Goal: Register for event/course

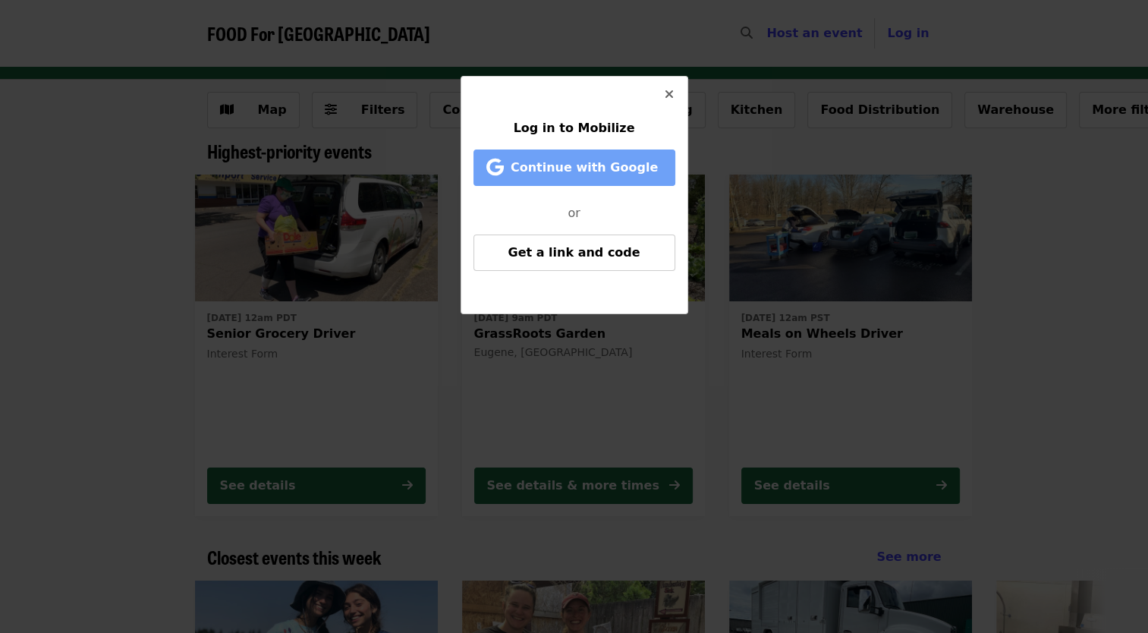
click at [568, 182] on button "Continue with Google" at bounding box center [575, 167] width 202 height 36
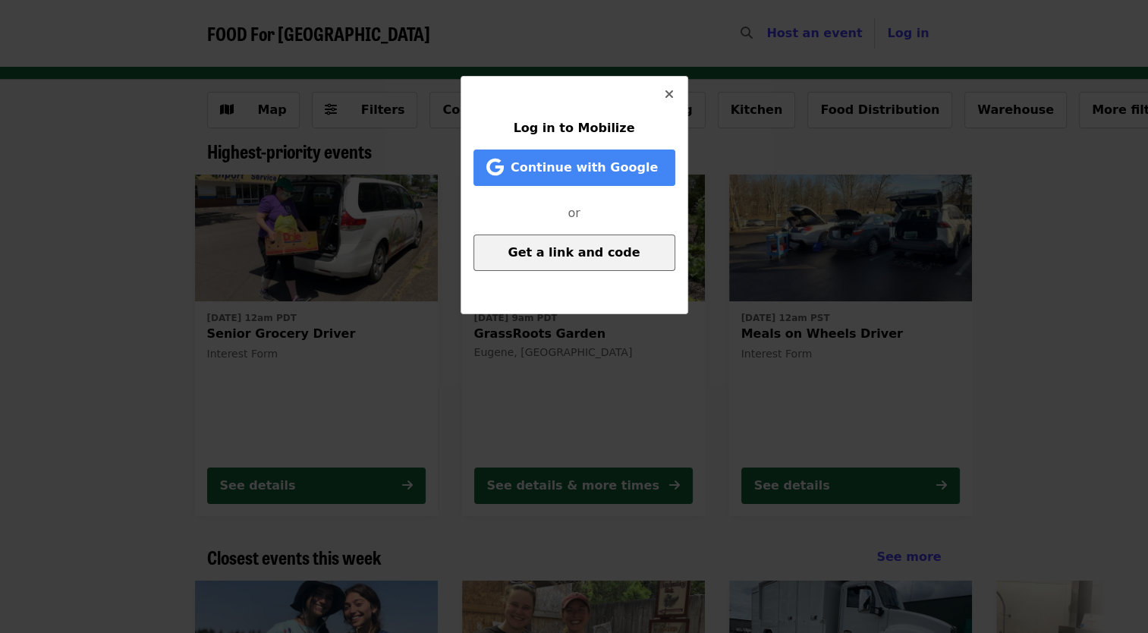
click at [518, 249] on button "Get a link and code" at bounding box center [575, 252] width 202 height 36
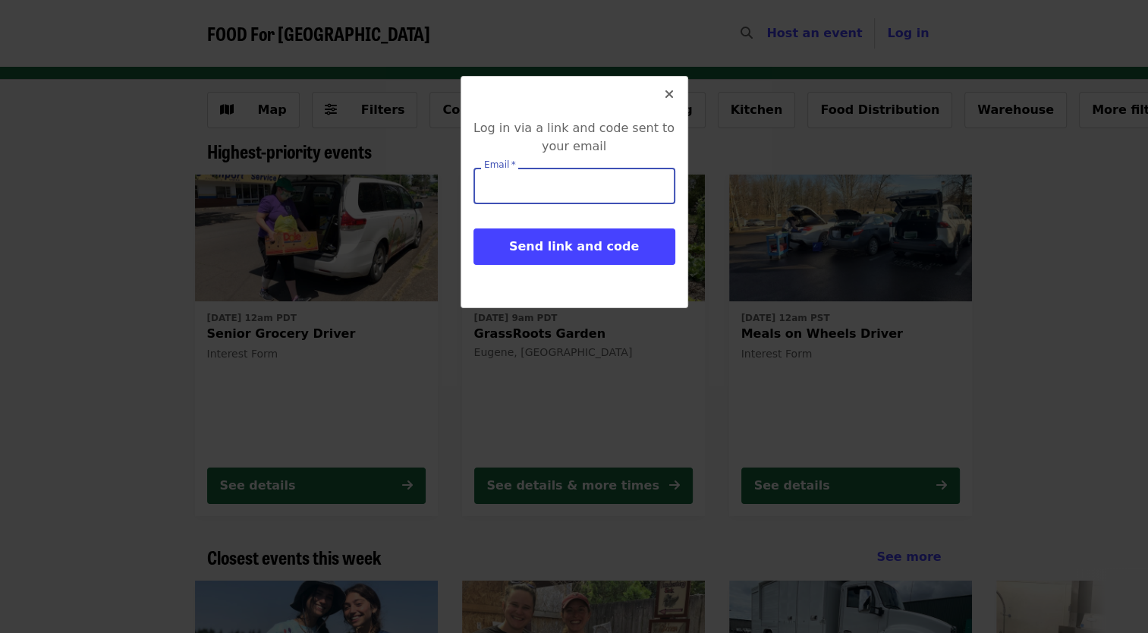
click at [533, 187] on input "Email   *" at bounding box center [575, 186] width 202 height 36
type input "**********"
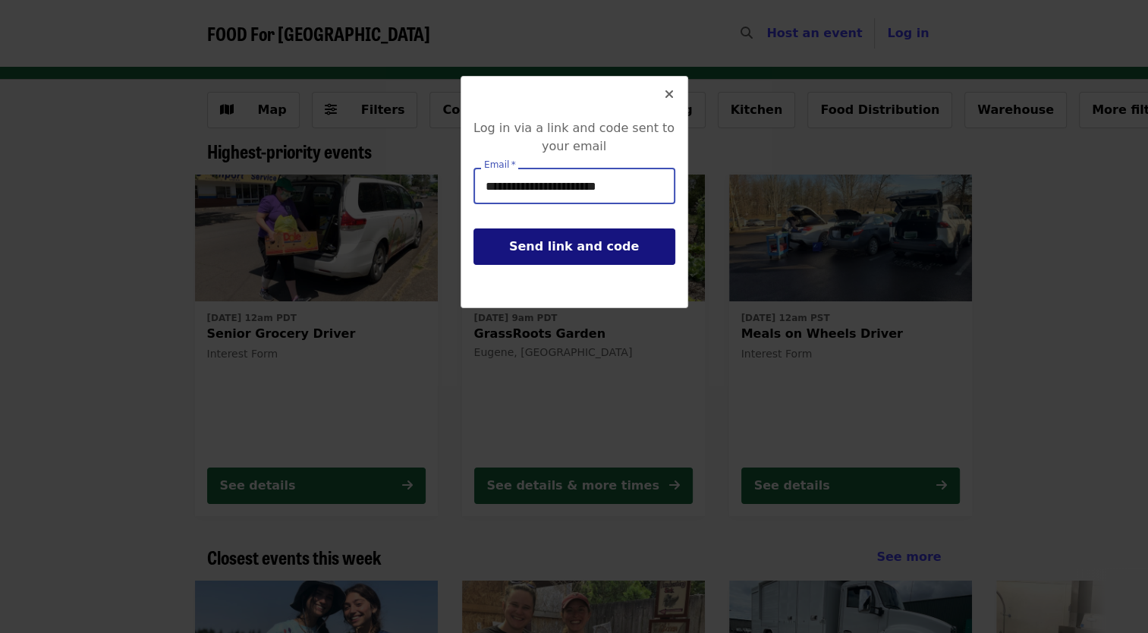
click at [547, 244] on span "Send link and code" at bounding box center [574, 246] width 130 height 14
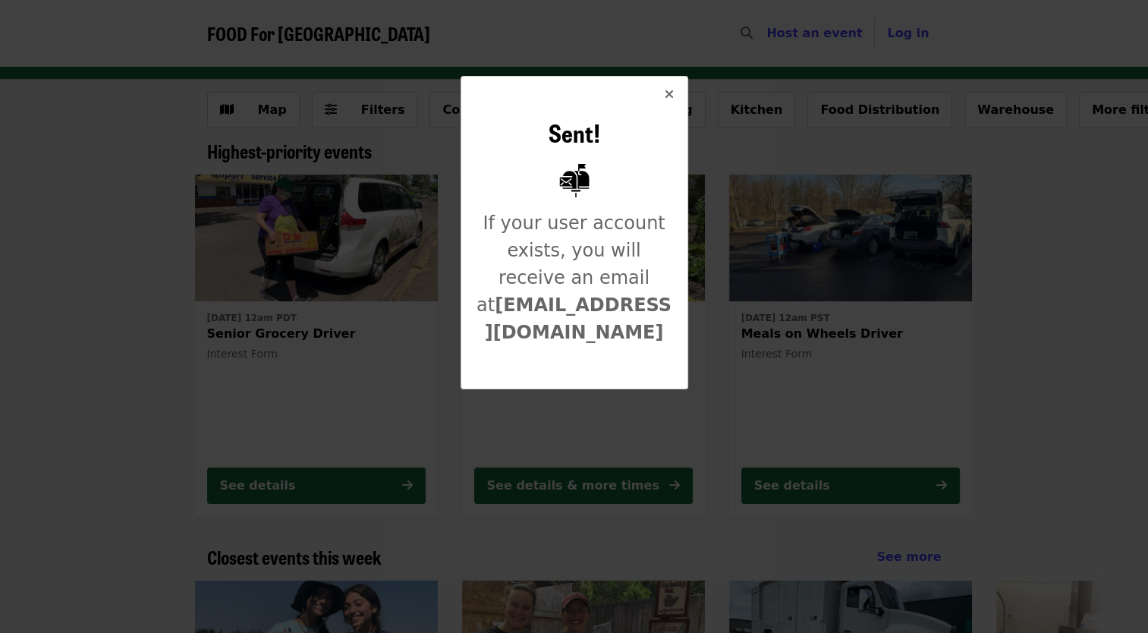
click at [668, 80] on button "Close" at bounding box center [669, 95] width 36 height 36
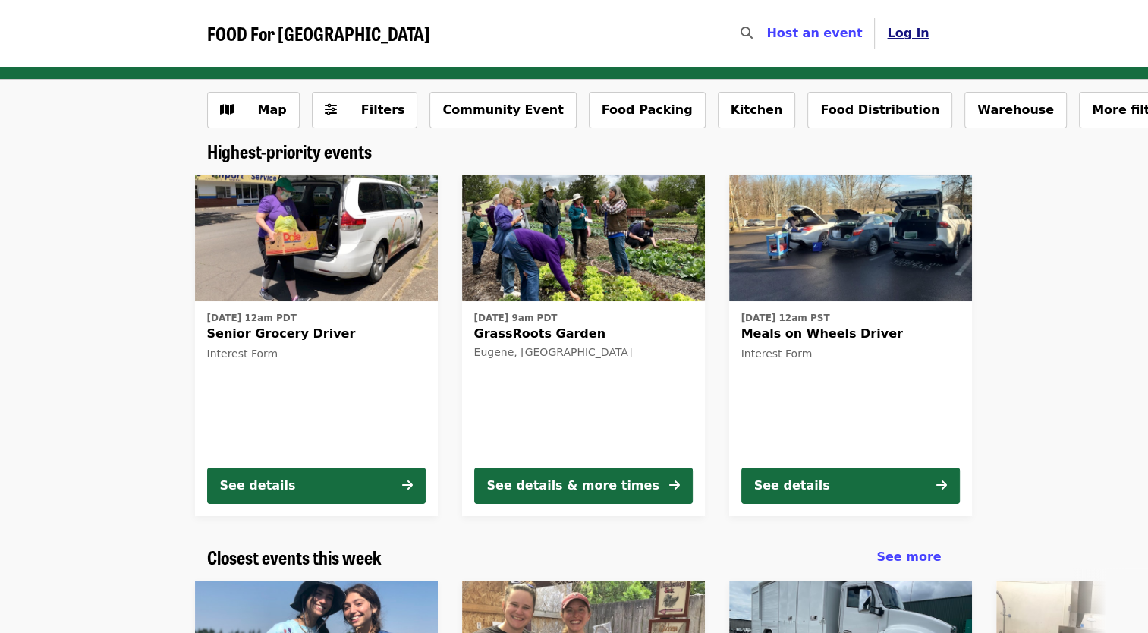
click at [920, 30] on span "Log in" at bounding box center [908, 33] width 42 height 14
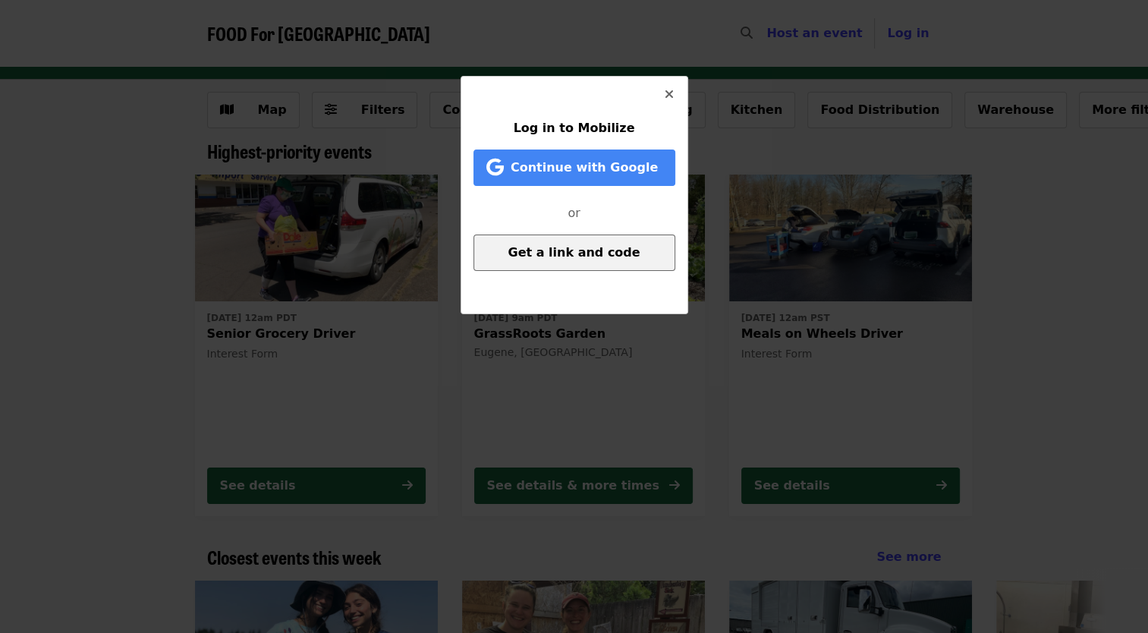
click at [591, 234] on button "Get a link and code" at bounding box center [575, 252] width 202 height 36
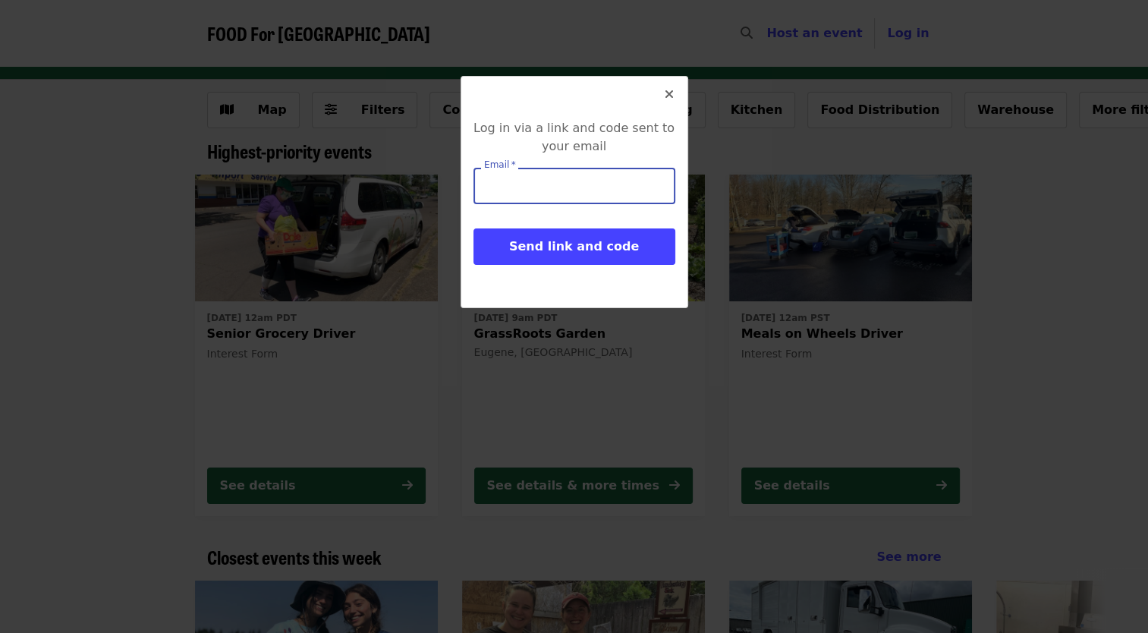
click at [582, 196] on input "Email   *" at bounding box center [575, 186] width 202 height 36
type input "**********"
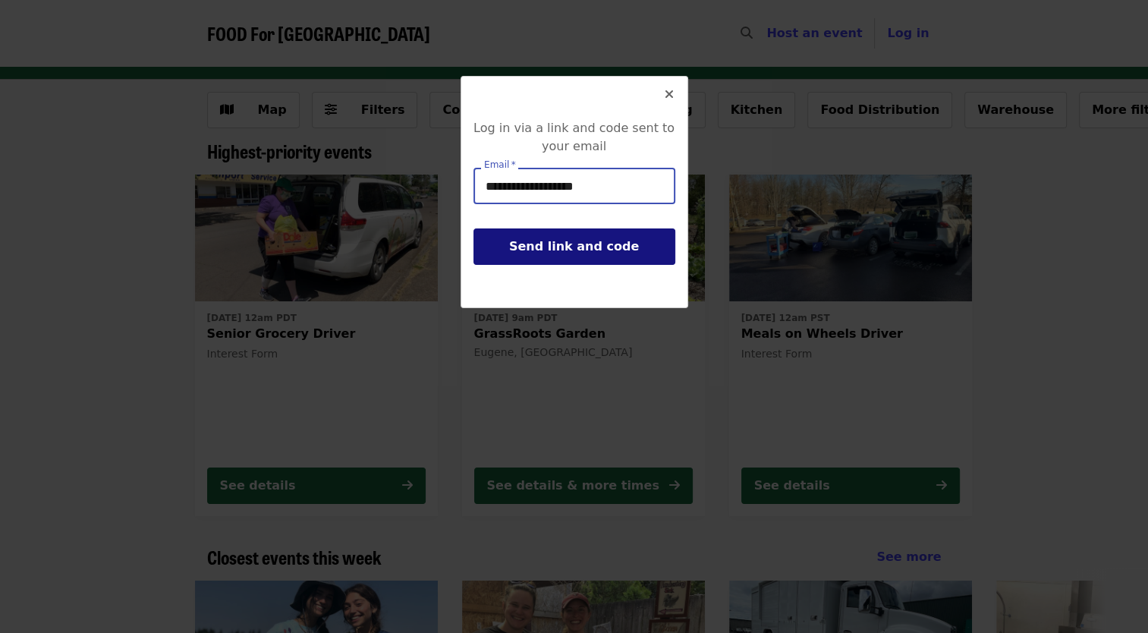
click at [558, 251] on span "Send link and code" at bounding box center [574, 246] width 130 height 14
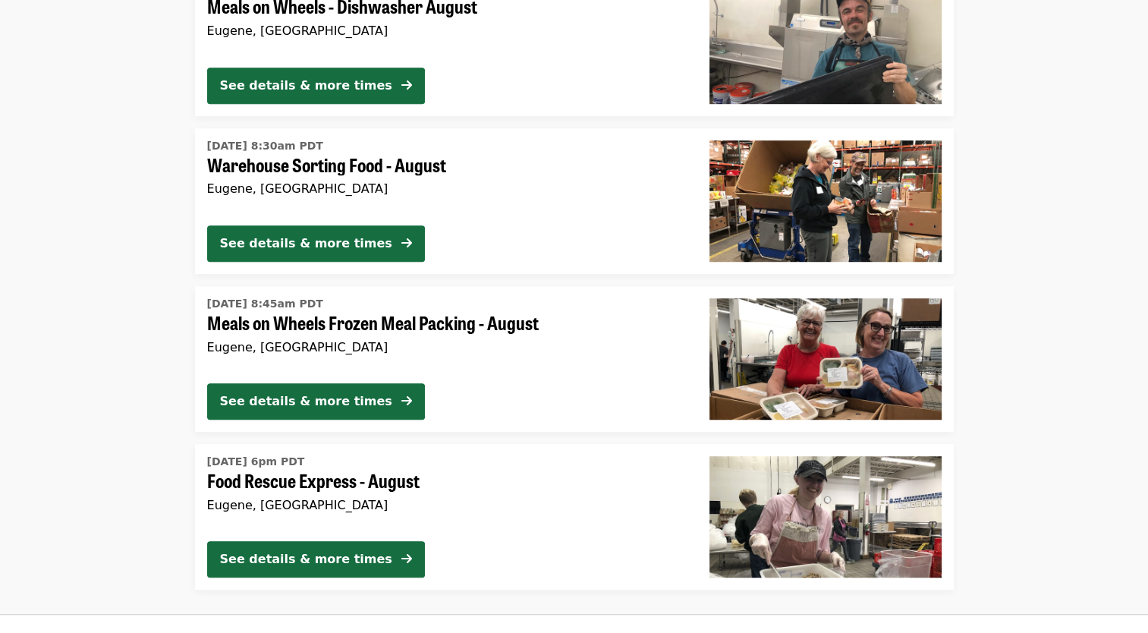
scroll to position [946, 0]
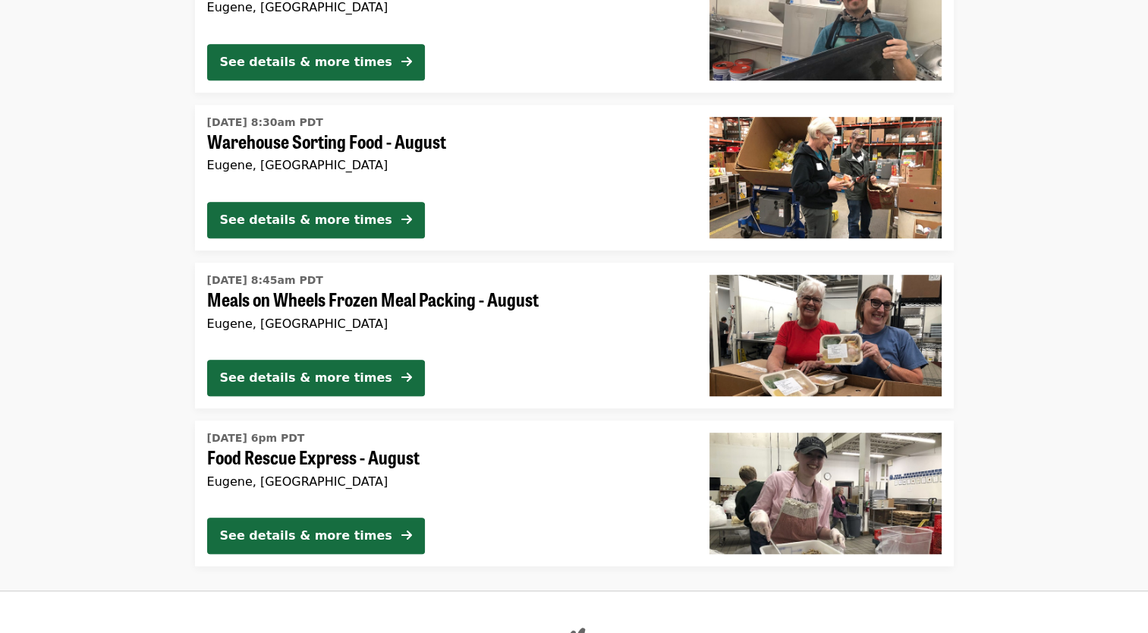
click at [422, 458] on span "Food Rescue Express - August" at bounding box center [446, 457] width 478 height 22
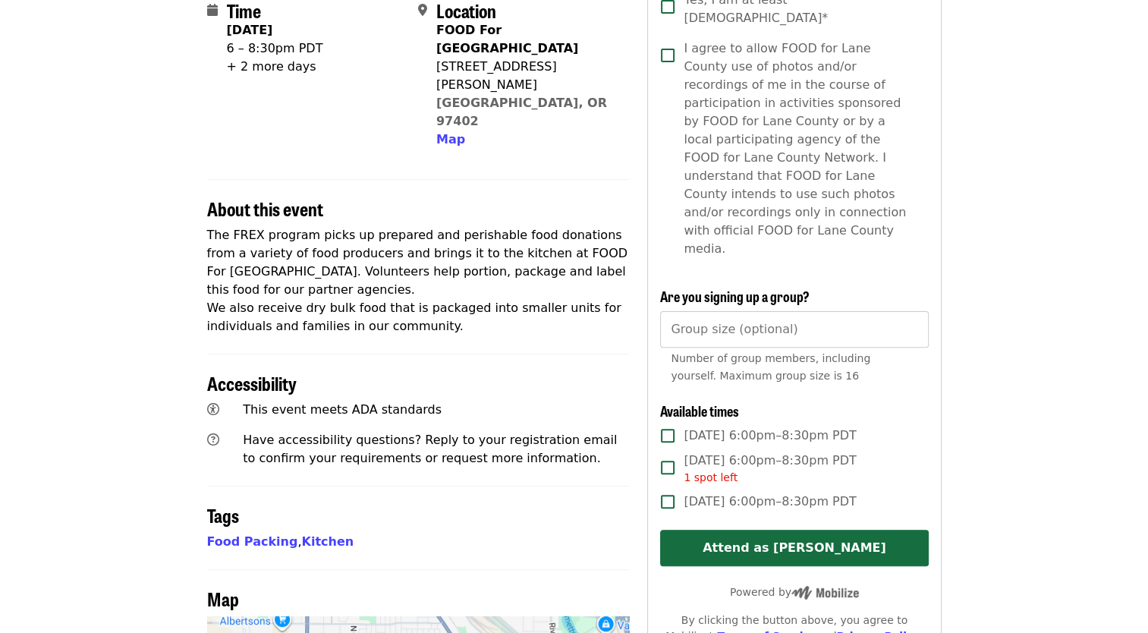
scroll to position [379, 0]
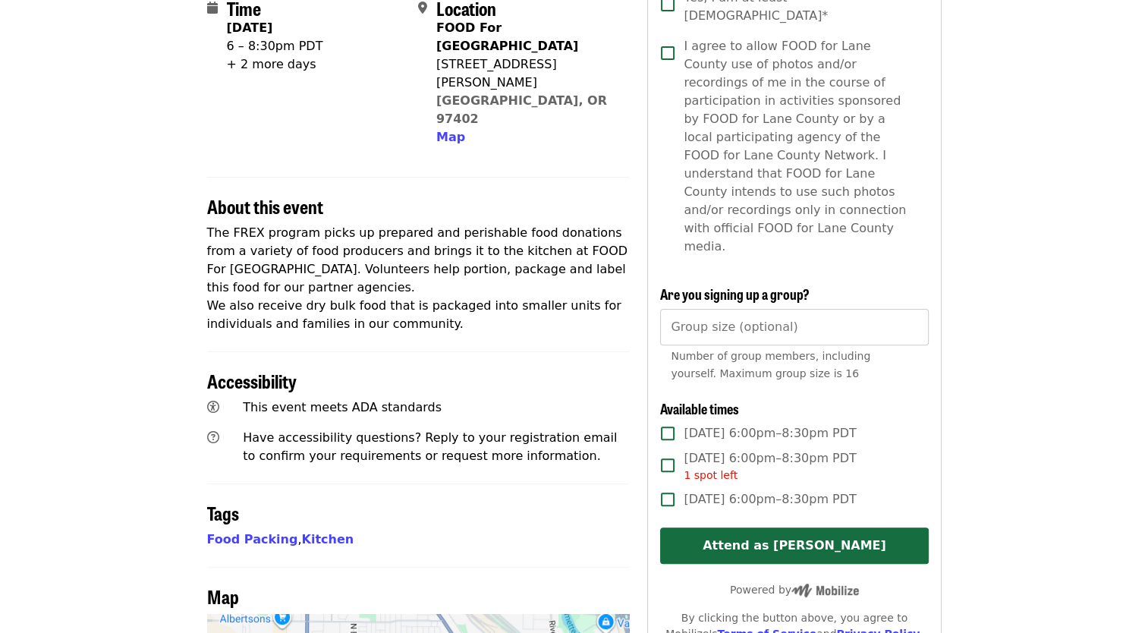
click at [734, 467] on div "1 spot left" at bounding box center [770, 475] width 172 height 16
click at [766, 449] on span "[DATE] 6:00pm–8:30pm PDT 1 spot left" at bounding box center [770, 466] width 172 height 34
click at [754, 424] on span "[DATE] 6:00pm–8:30pm PDT" at bounding box center [770, 433] width 172 height 18
drag, startPoint x: 754, startPoint y: 397, endPoint x: 726, endPoint y: 396, distance: 27.3
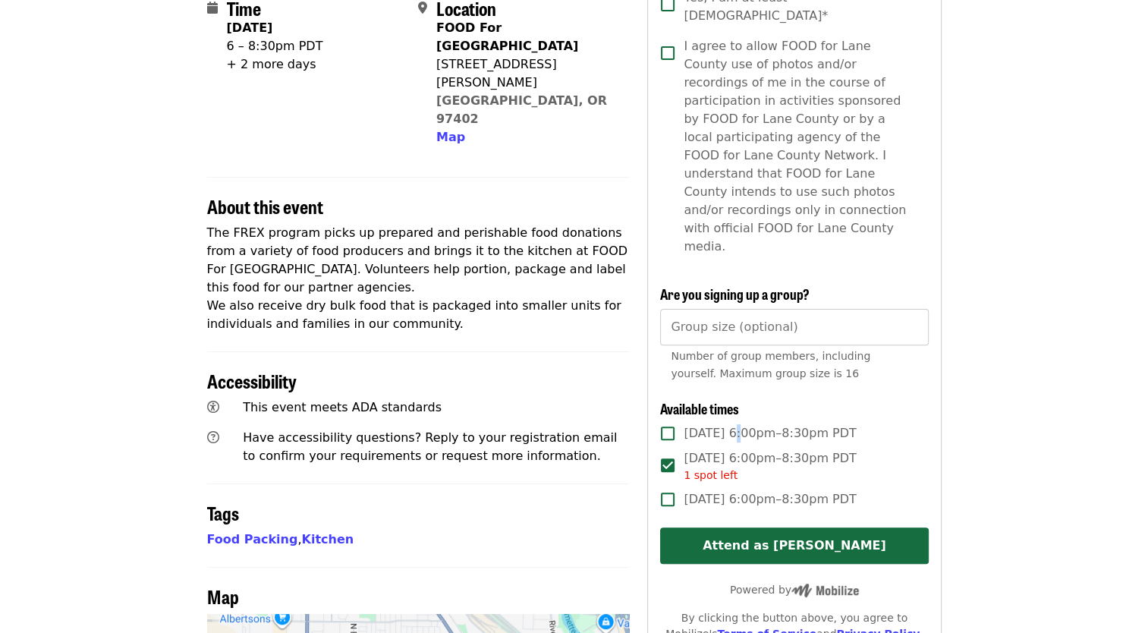
click at [726, 424] on span "[DATE] 6:00pm–8:30pm PDT" at bounding box center [770, 433] width 172 height 18
drag, startPoint x: 701, startPoint y: 396, endPoint x: 684, endPoint y: 396, distance: 16.7
click at [698, 424] on span "[DATE] 6:00pm–8:30pm PDT" at bounding box center [770, 433] width 172 height 18
click at [615, 418] on div "Time [DATE] 6 – 8:30pm PDT + 2 more days Location FOOD For [GEOGRAPHIC_DATA] [S…" at bounding box center [418, 380] width 423 height 1234
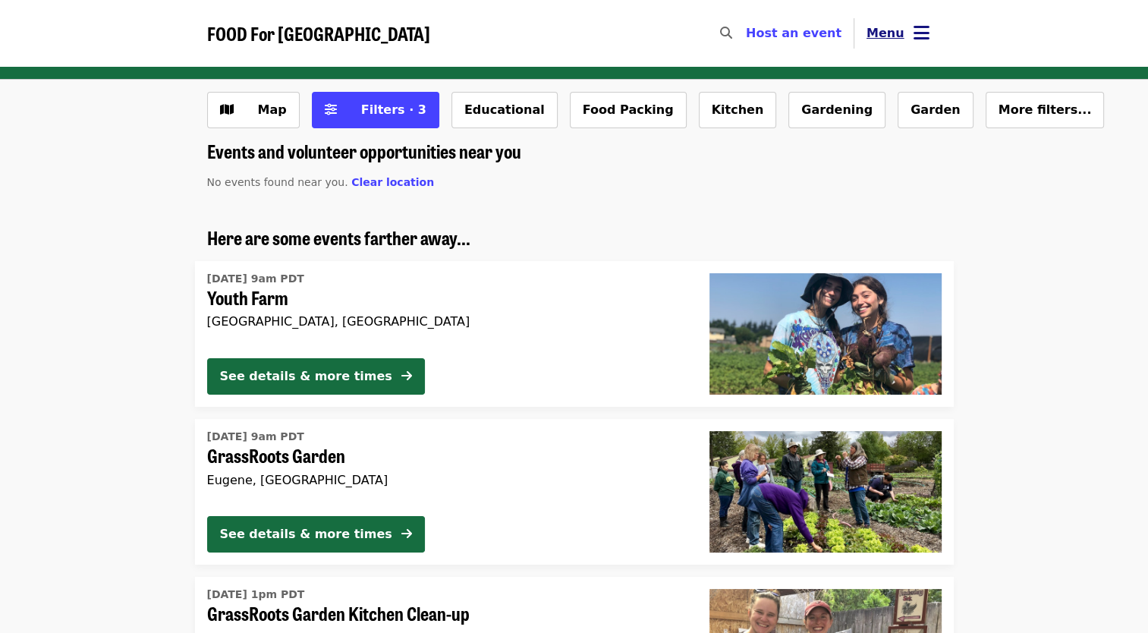
click at [917, 20] on button "Menu" at bounding box center [897, 33] width 87 height 36
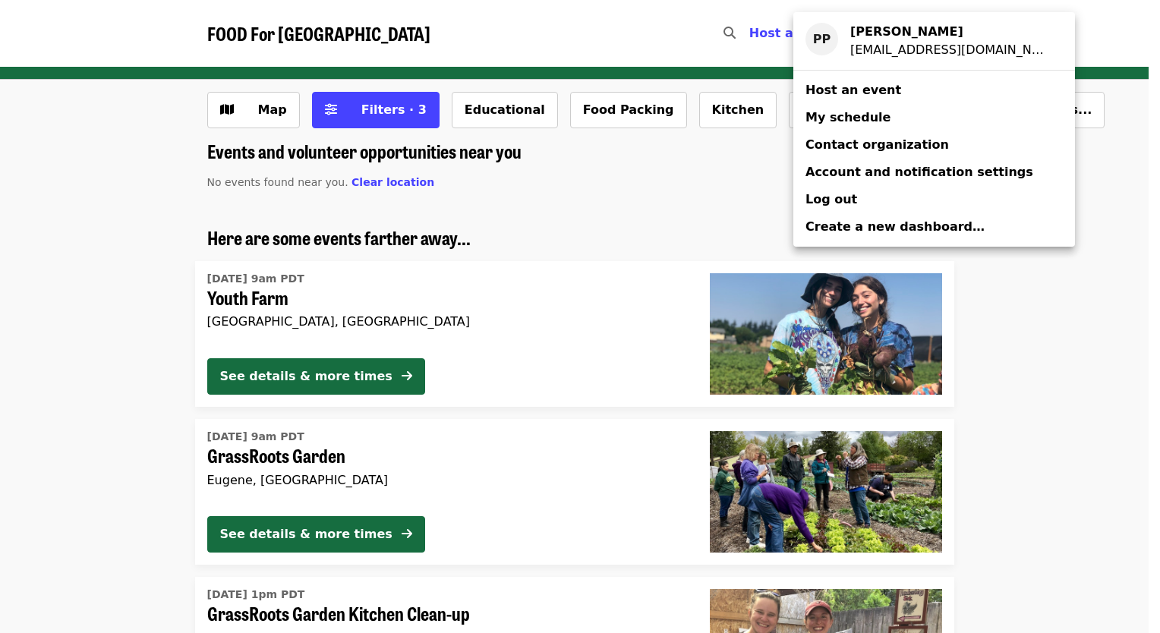
click at [701, 184] on div "Account menu" at bounding box center [580, 316] width 1160 height 633
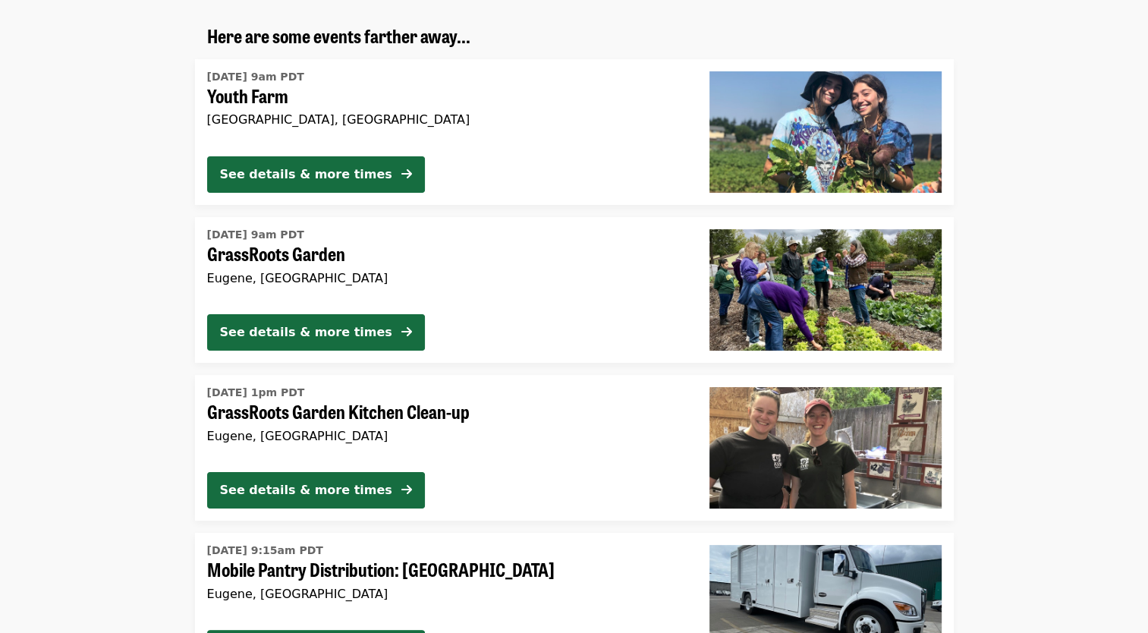
scroll to position [228, 0]
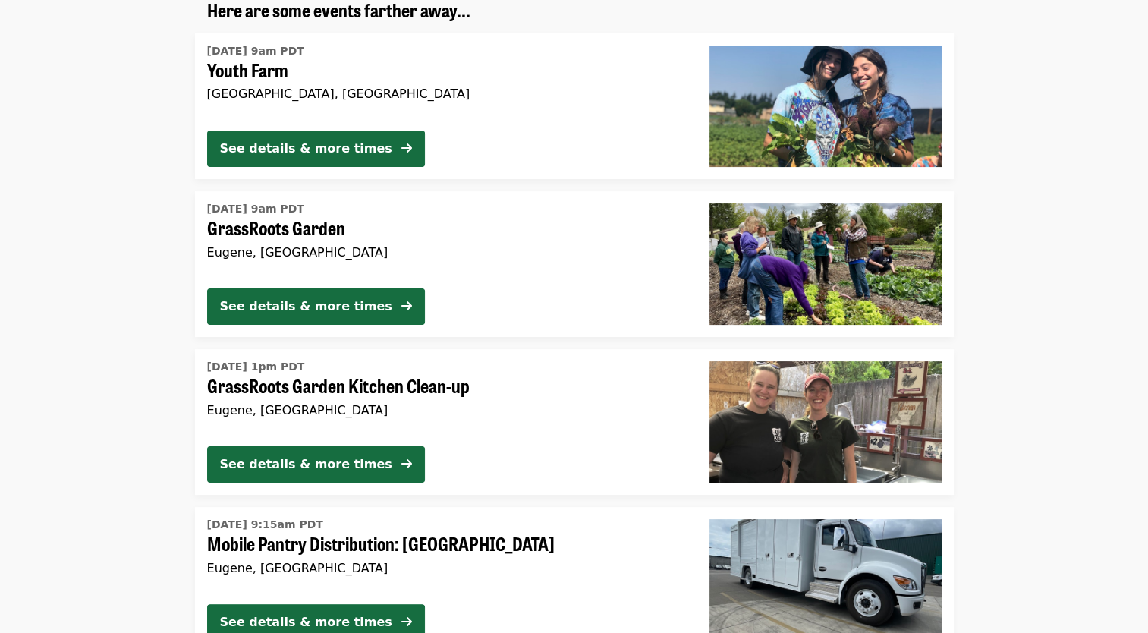
click at [522, 231] on span "GrassRoots Garden" at bounding box center [446, 228] width 478 height 22
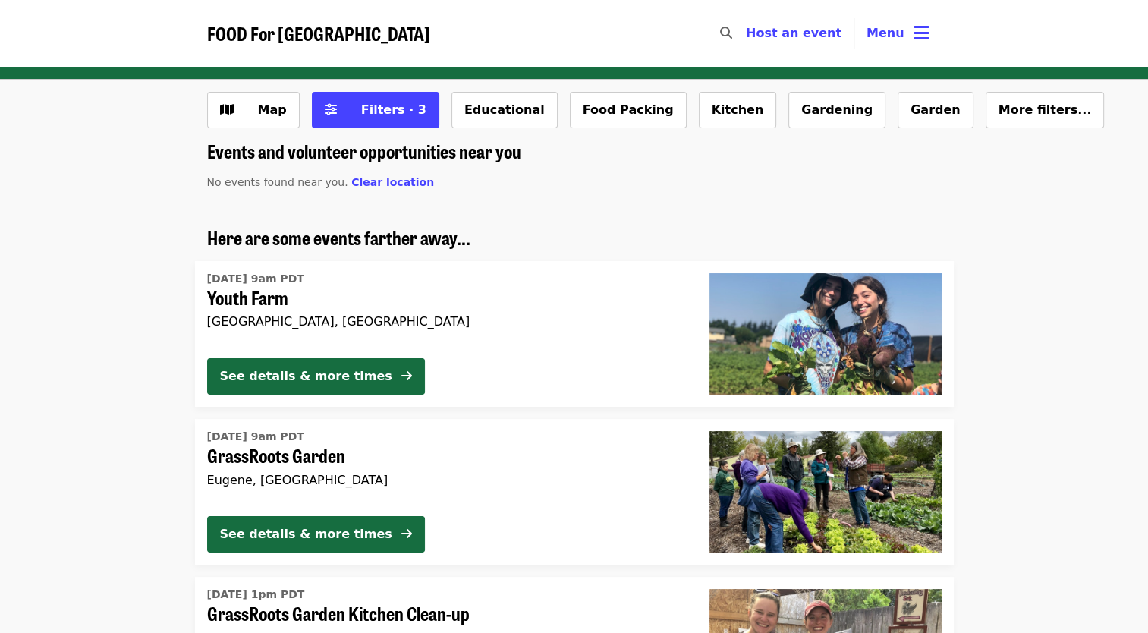
click at [304, 278] on time "[DATE] 9am PDT" at bounding box center [255, 279] width 97 height 16
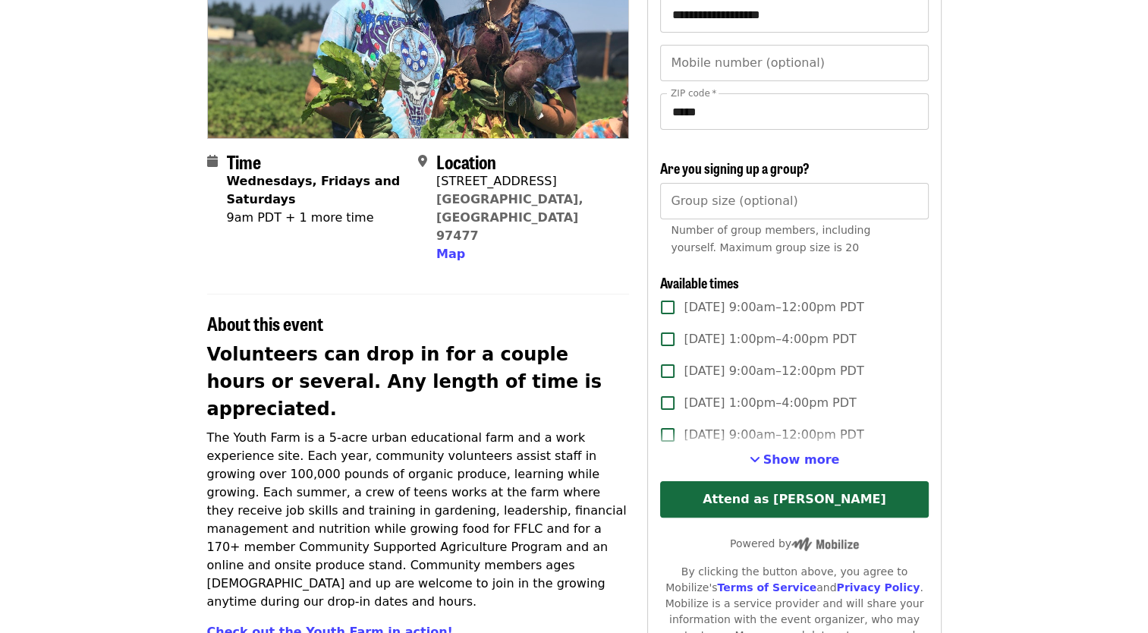
scroll to position [228, 0]
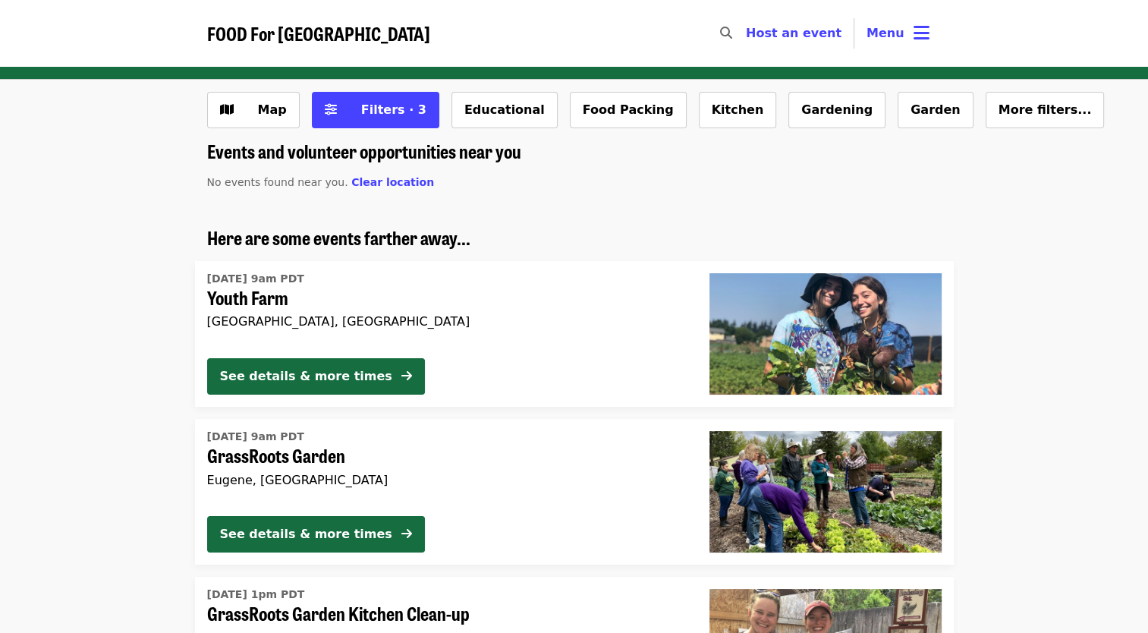
click at [267, 40] on span "FOOD For [GEOGRAPHIC_DATA]" at bounding box center [318, 33] width 223 height 27
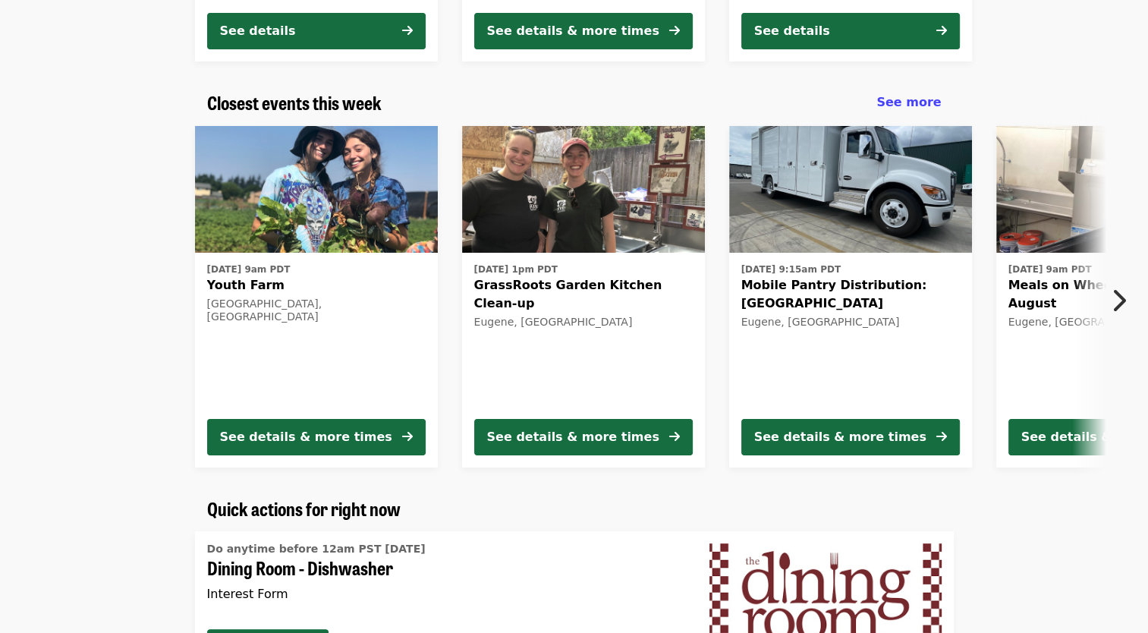
scroll to position [455, 0]
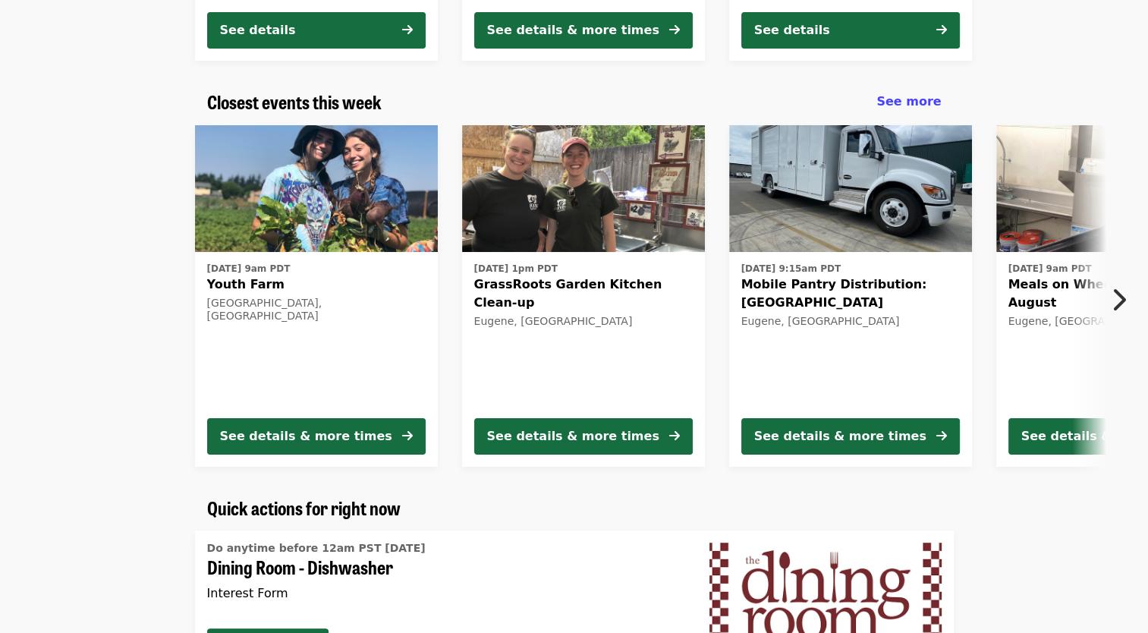
click at [1100, 293] on button "Next item" at bounding box center [1123, 299] width 50 height 42
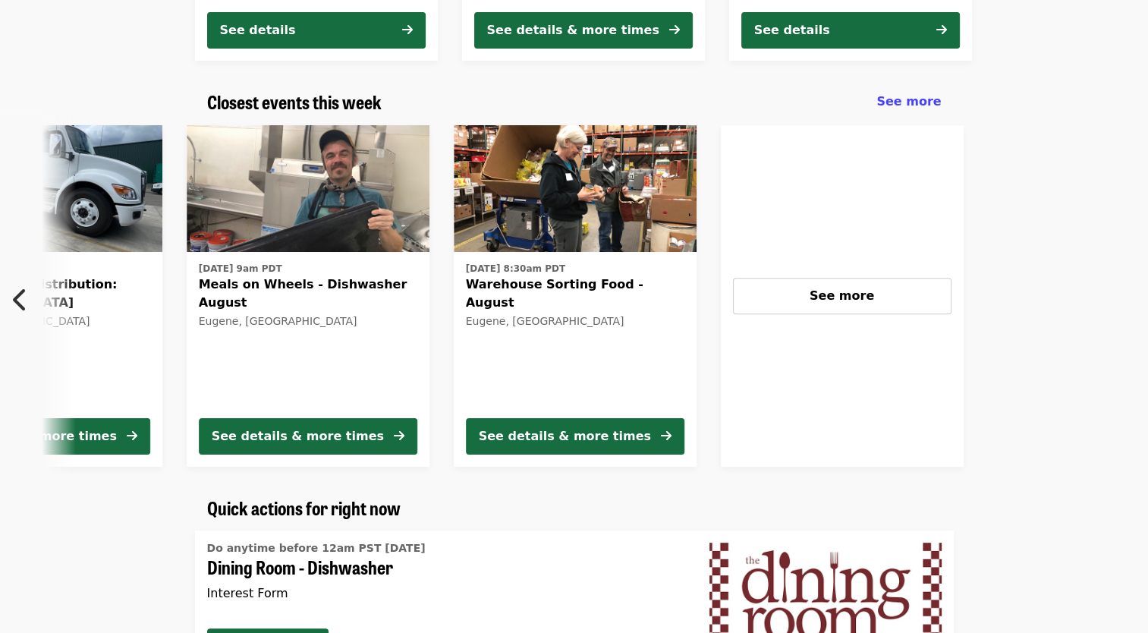
scroll to position [0, 817]
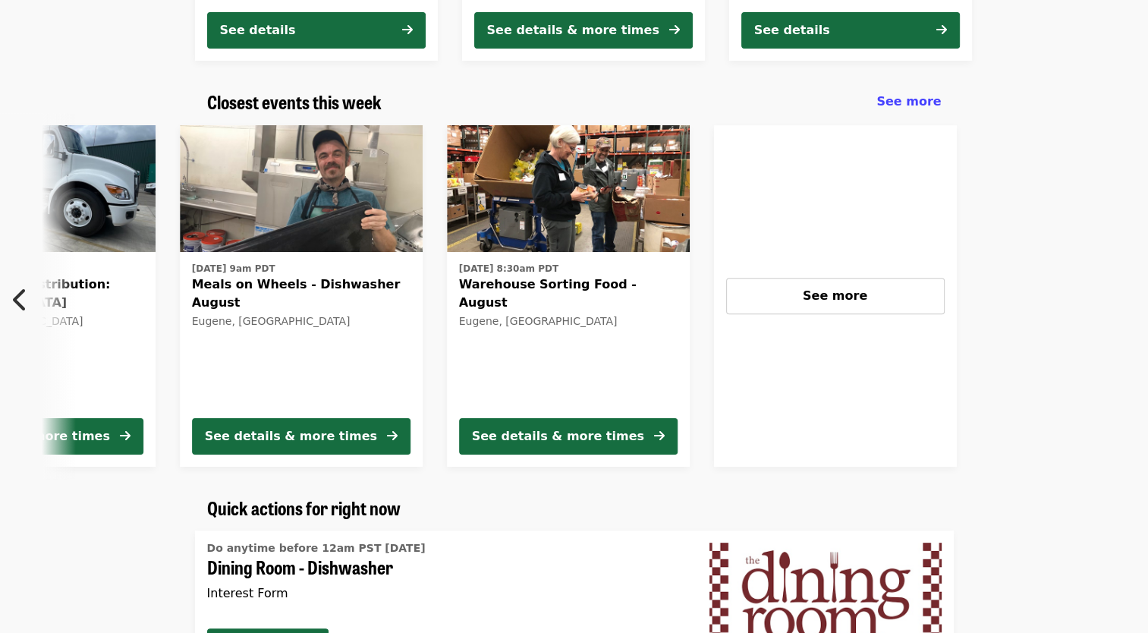
click at [622, 275] on span "Warehouse Sorting Food - August" at bounding box center [568, 293] width 219 height 36
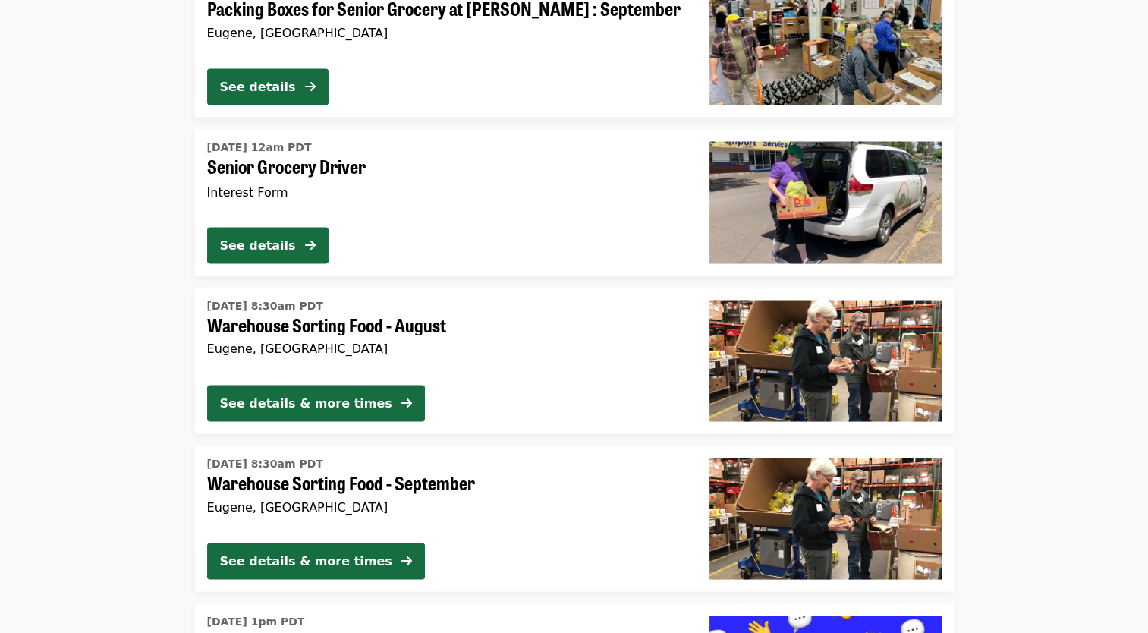
scroll to position [2900, 0]
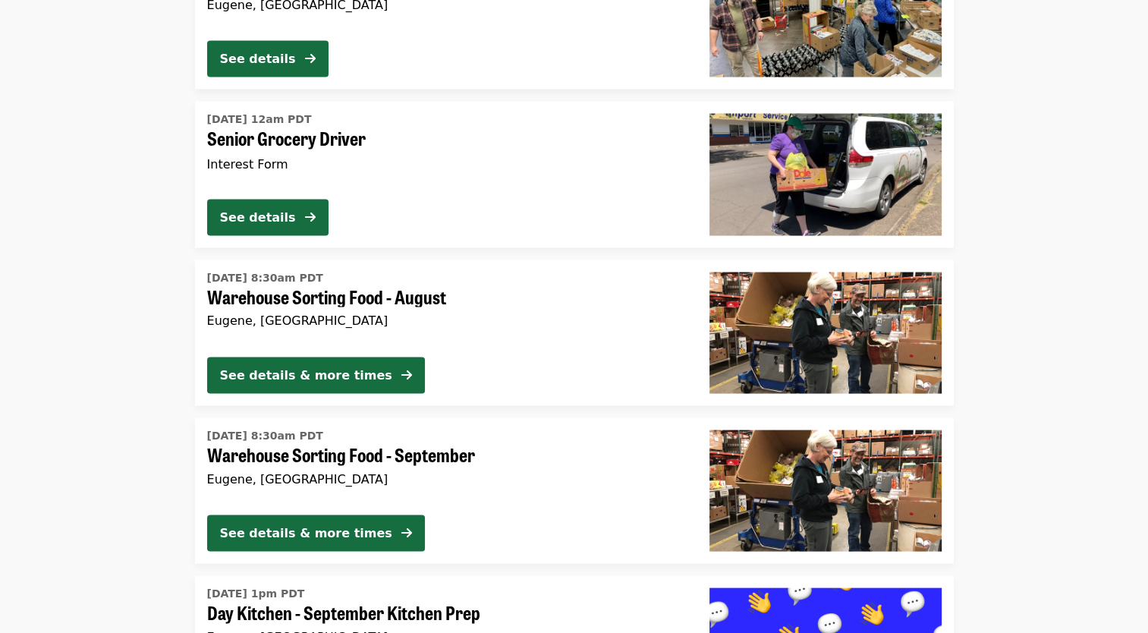
drag, startPoint x: 555, startPoint y: 288, endPoint x: 737, endPoint y: 171, distance: 216.0
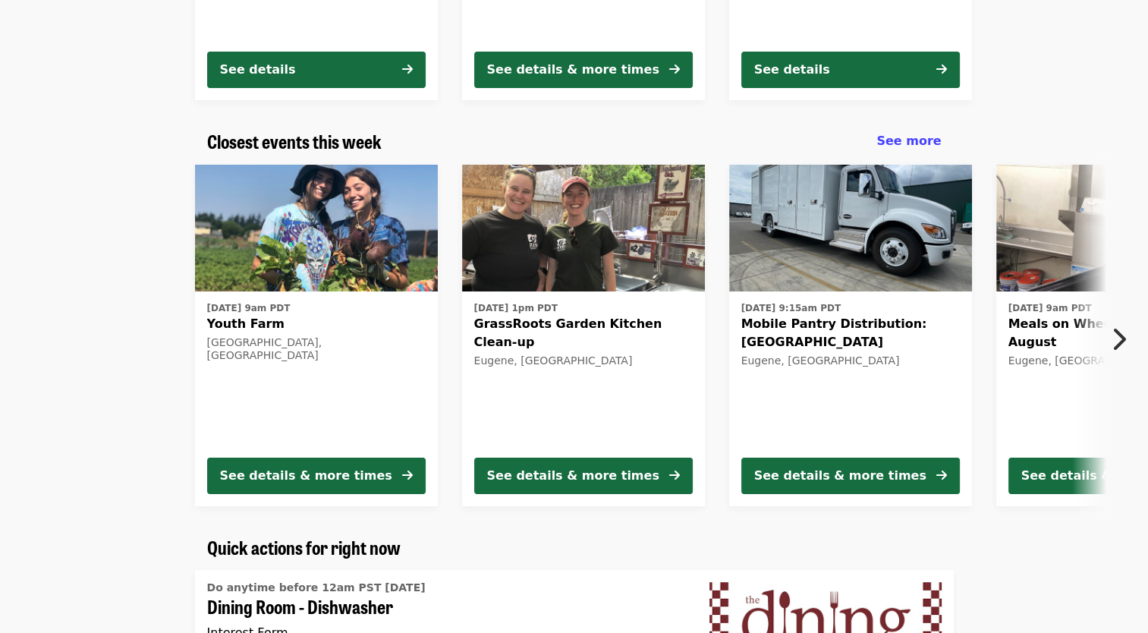
scroll to position [472, 0]
